Goal: Transaction & Acquisition: Purchase product/service

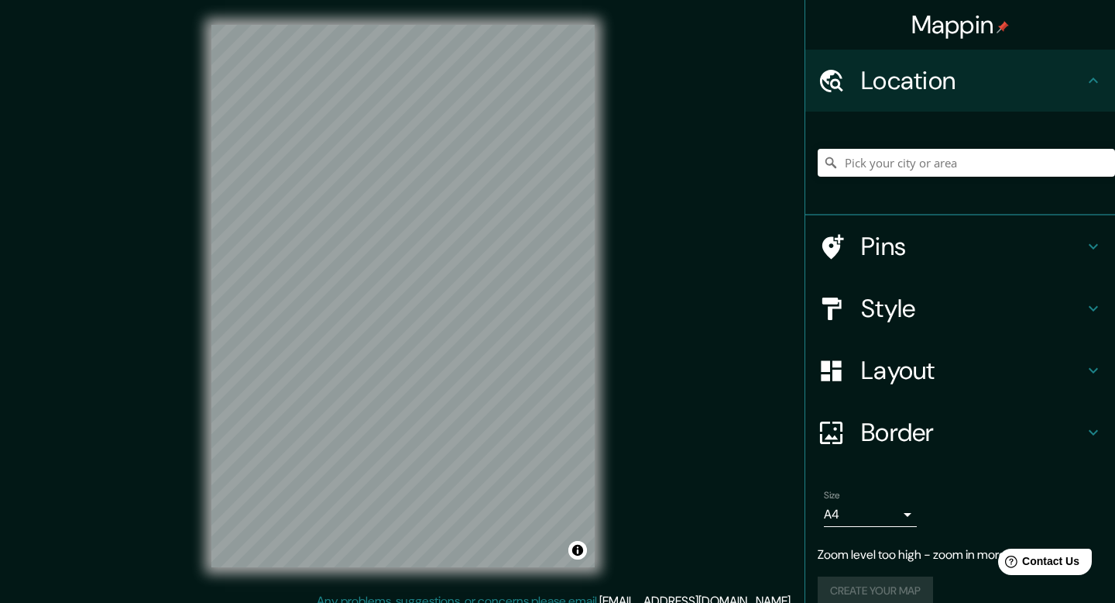
click at [63, 274] on div "Mappin Location Pins Style Layout Border Choose a border. Hint : you can make l…" at bounding box center [557, 308] width 1115 height 616
click at [149, 138] on div "Mappin Location Pins Style Layout Border Choose a border. Hint : you can make l…" at bounding box center [557, 308] width 1115 height 616
click at [647, 175] on div "Mappin Location Pins Style Layout Border Choose a border. Hint : you can make l…" at bounding box center [557, 308] width 1115 height 616
click at [906, 239] on h4 "Pins" at bounding box center [972, 246] width 223 height 31
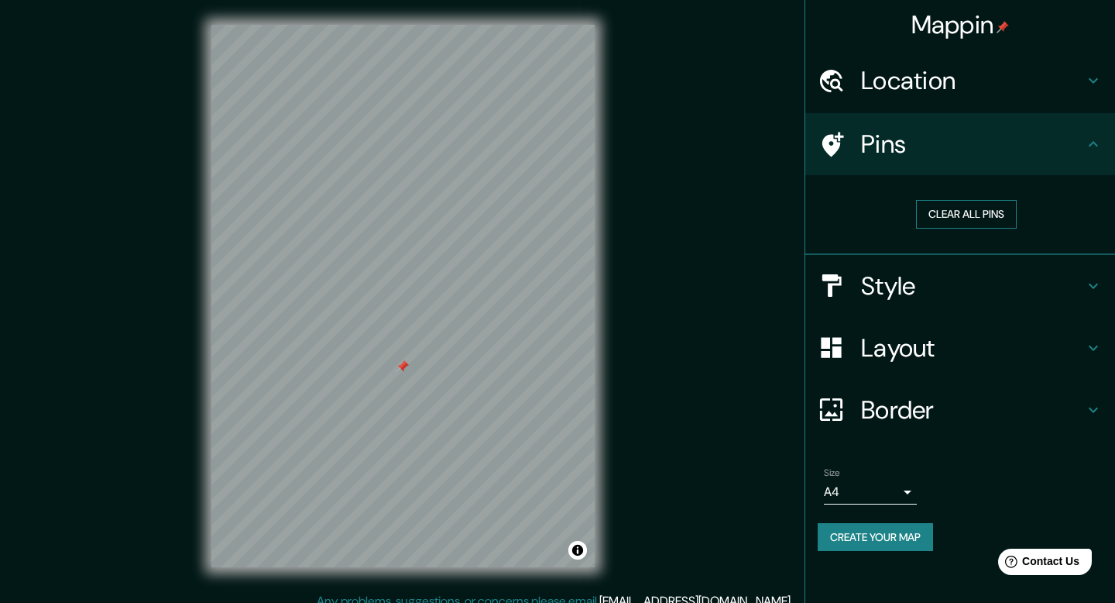
click at [929, 214] on button "Clear all pins" at bounding box center [966, 214] width 101 height 29
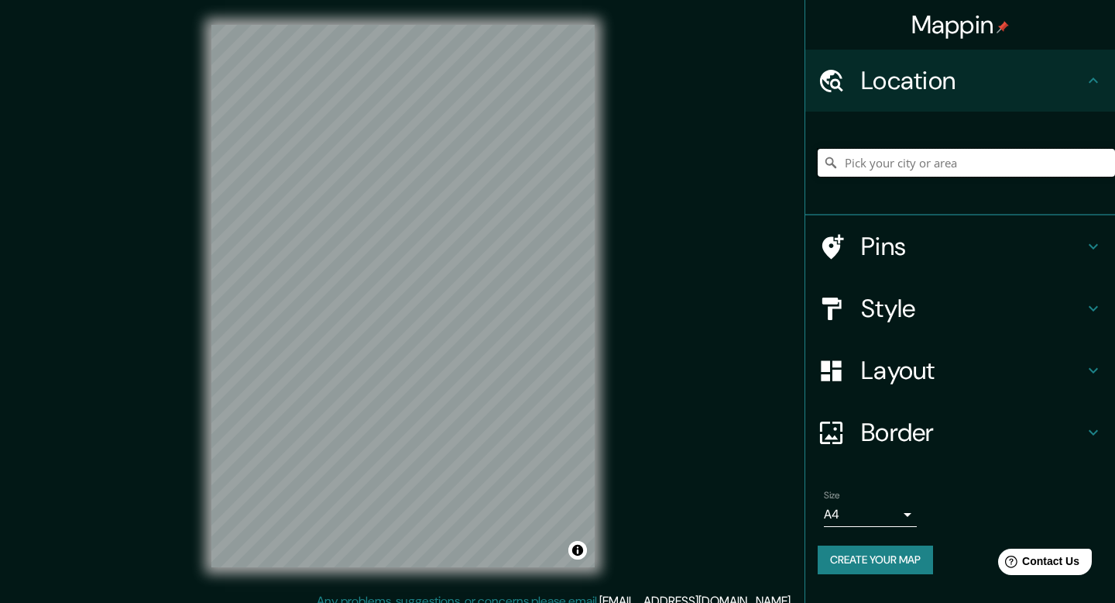
click at [957, 162] on input "Pick your city or area" at bounding box center [966, 163] width 297 height 28
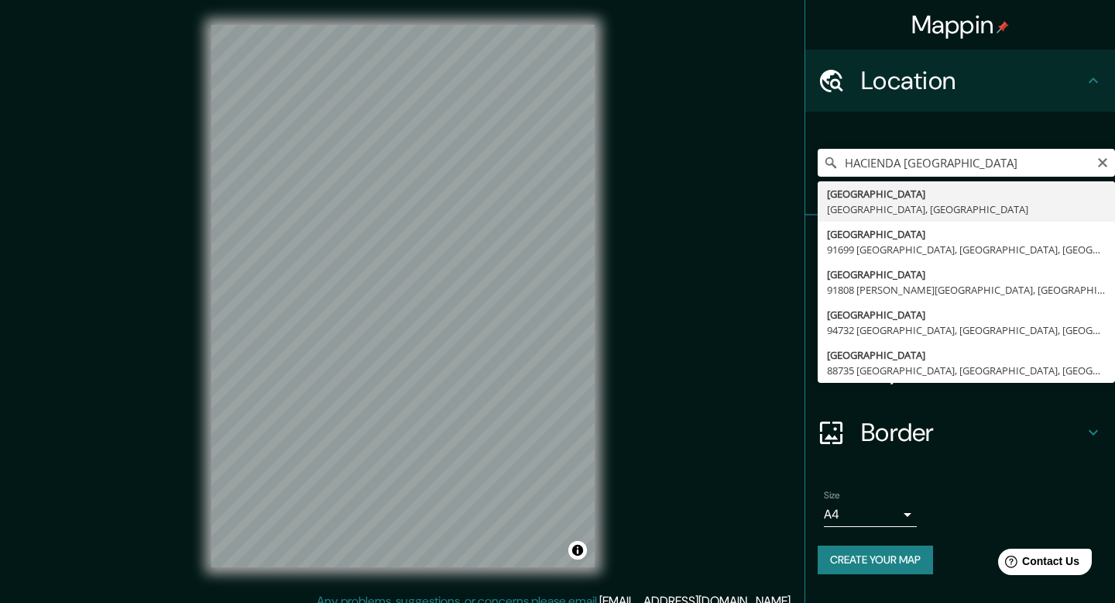
type input "[GEOGRAPHIC_DATA], [GEOGRAPHIC_DATA], [GEOGRAPHIC_DATA]"
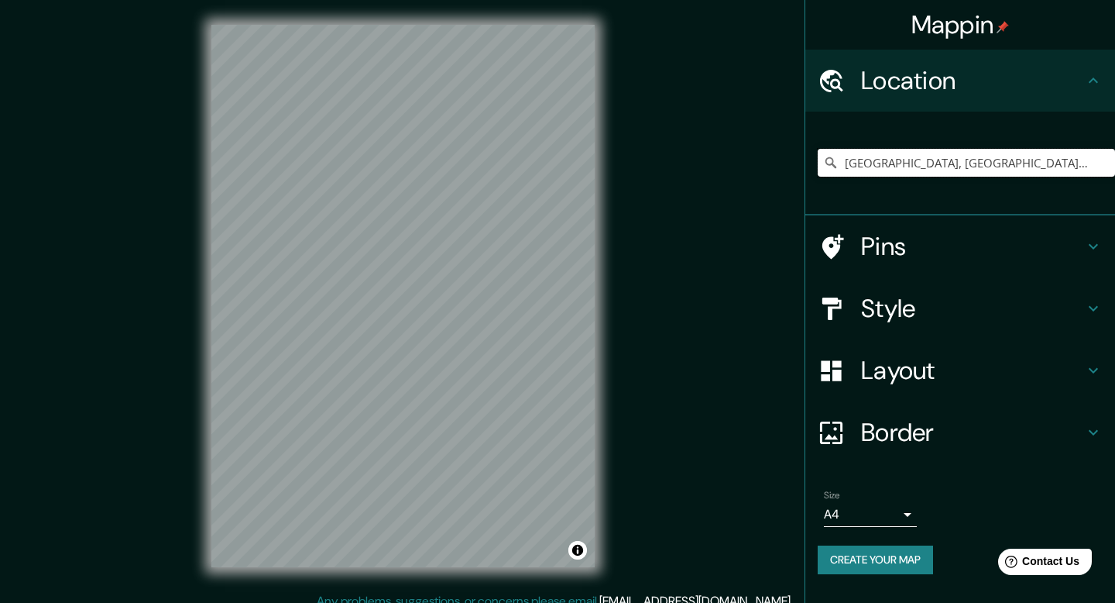
scroll to position [3, 0]
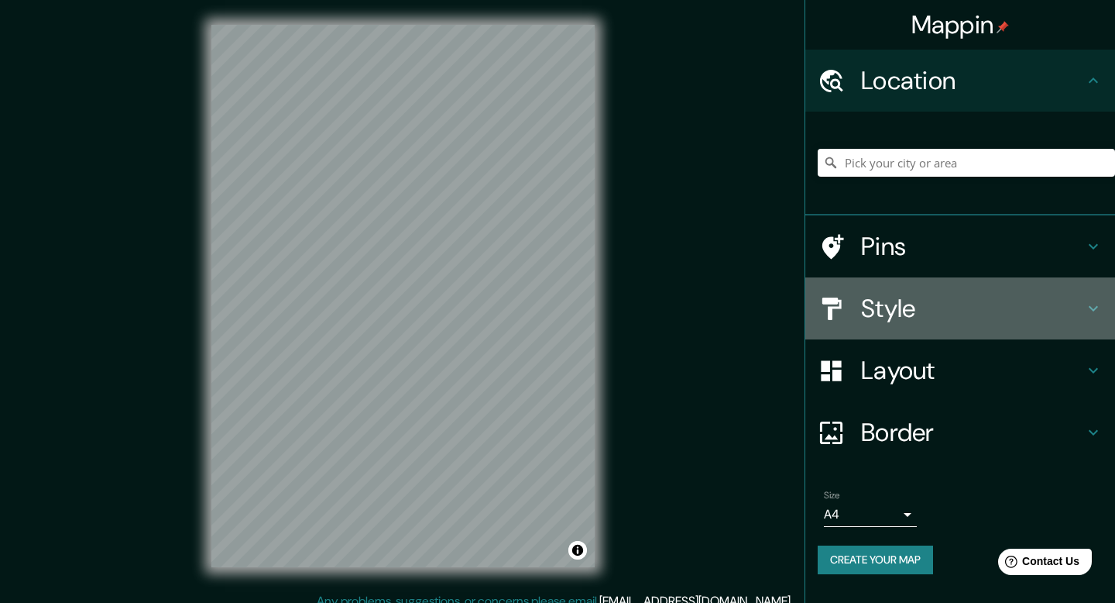
click at [901, 304] on h4 "Style" at bounding box center [972, 308] width 223 height 31
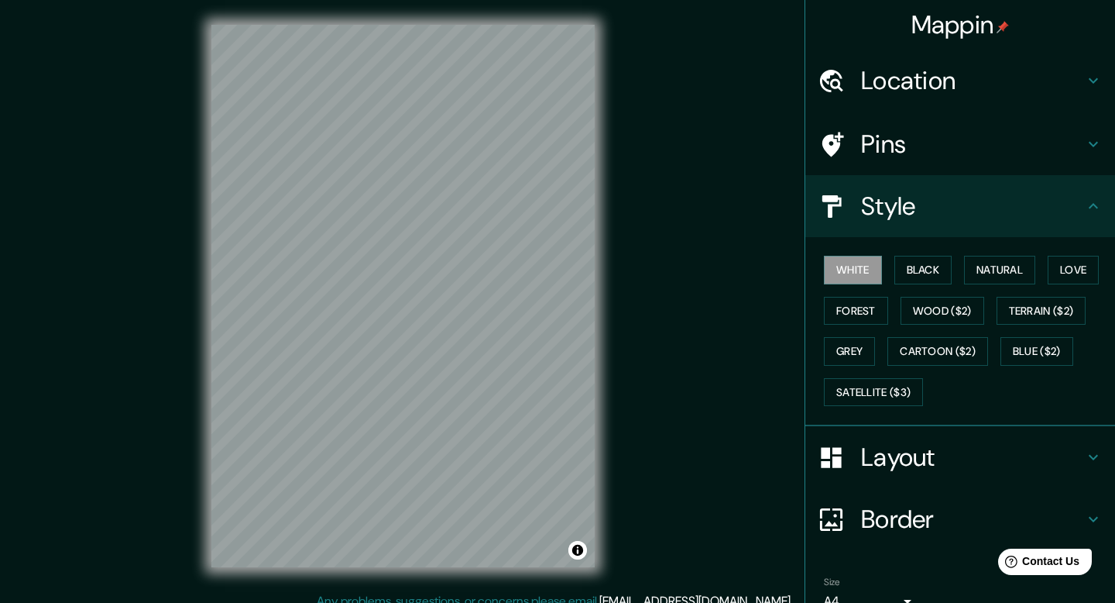
click at [871, 471] on h4 "Layout" at bounding box center [972, 456] width 223 height 31
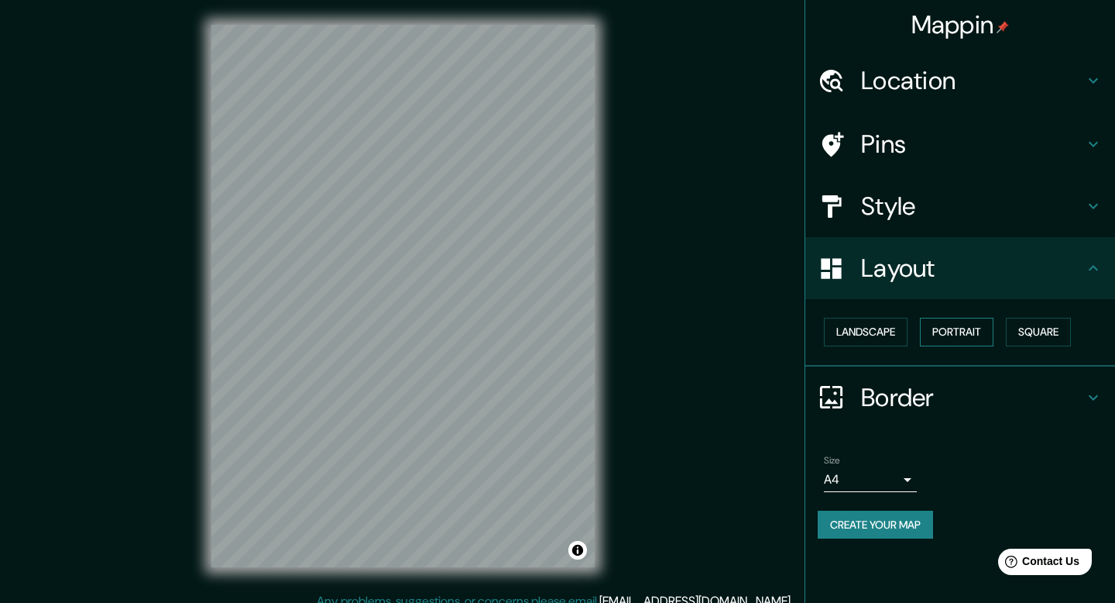
click at [949, 331] on button "Portrait" at bounding box center [957, 332] width 74 height 29
click at [973, 333] on button "Portrait" at bounding box center [957, 332] width 74 height 29
click at [901, 332] on button "Landscape" at bounding box center [866, 332] width 84 height 29
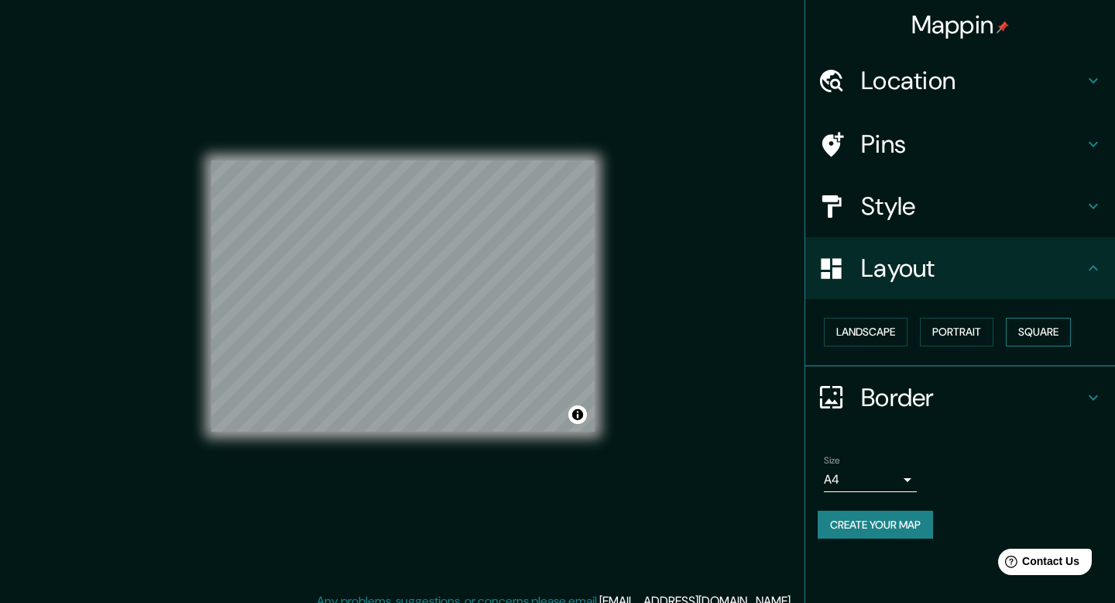
click at [1035, 328] on button "Square" at bounding box center [1038, 332] width 65 height 29
